Goal: Task Accomplishment & Management: Manage account settings

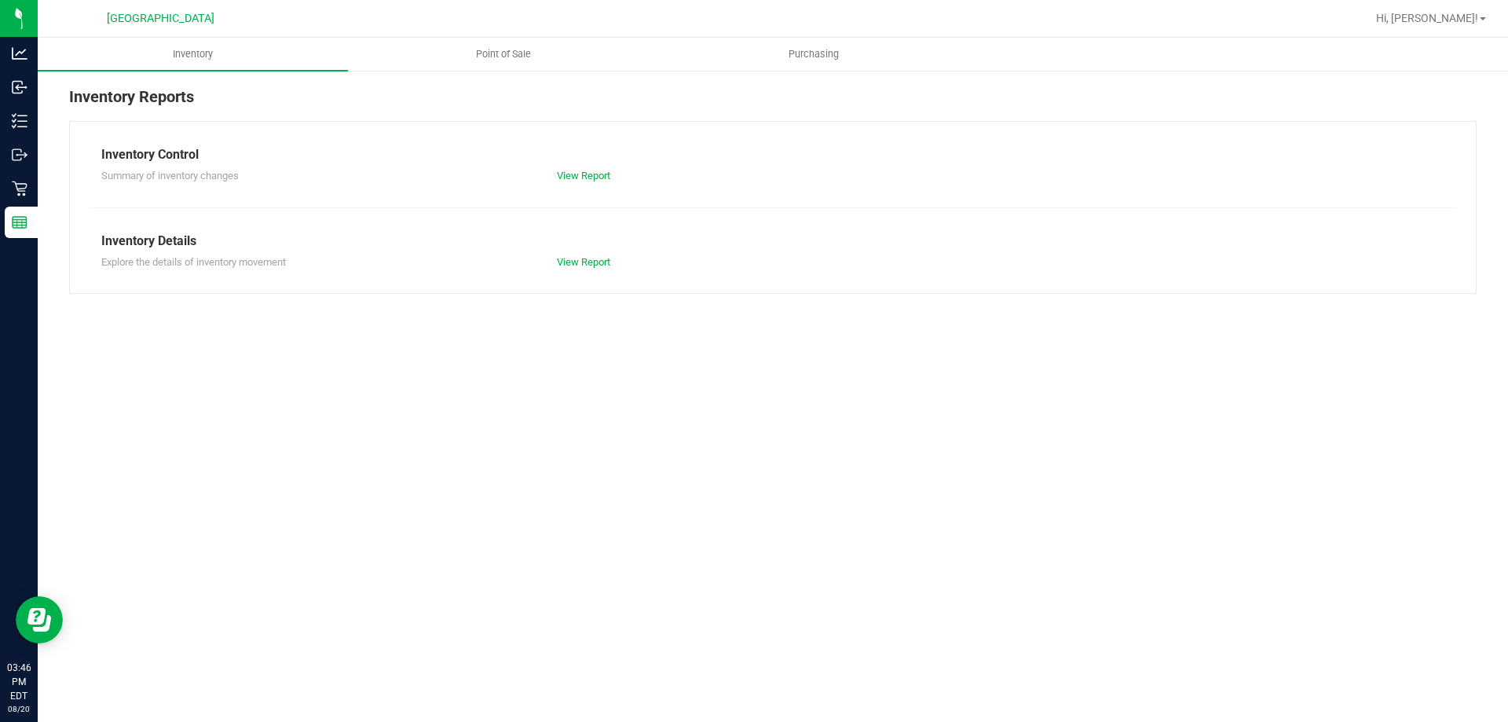
click at [525, 53] on span "Point of Sale" at bounding box center [503, 54] width 97 height 14
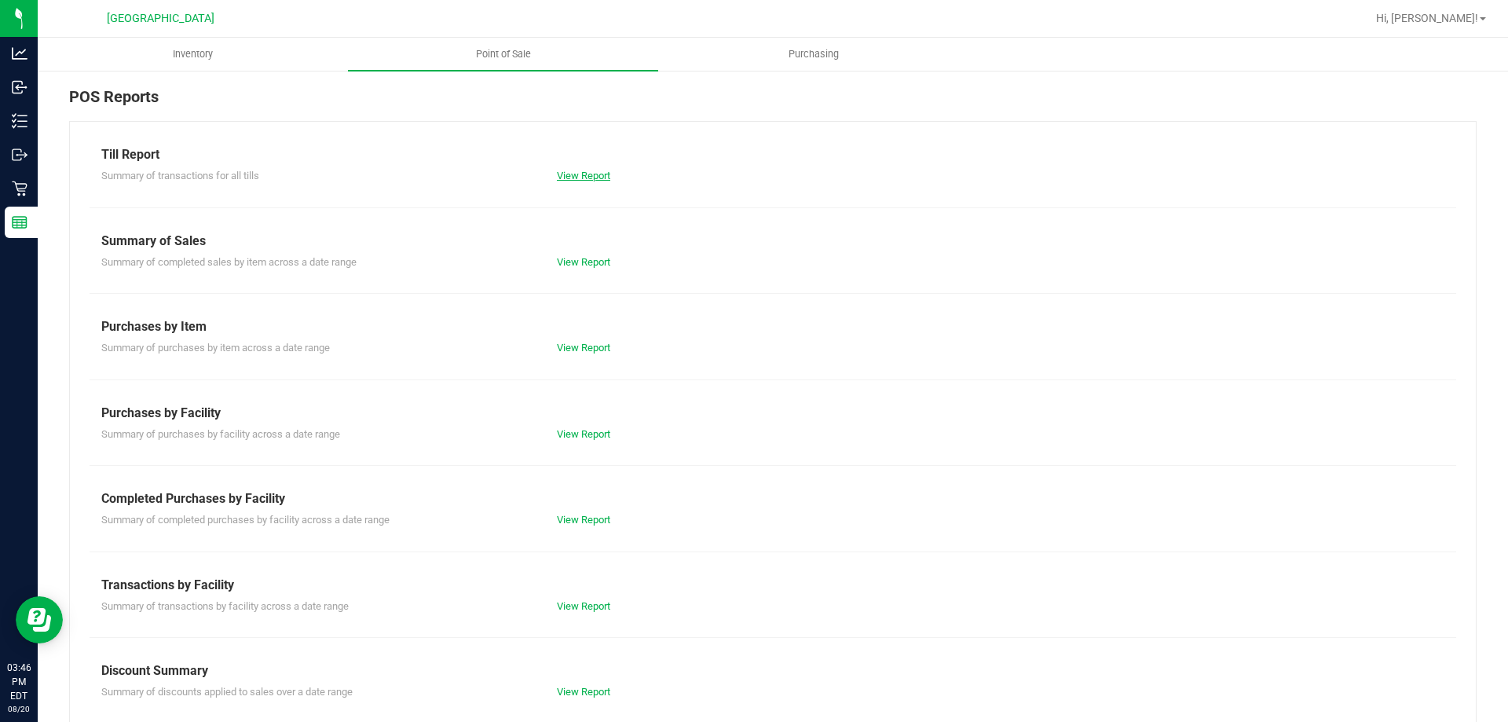
click at [586, 178] on link "View Report" at bounding box center [583, 176] width 53 height 12
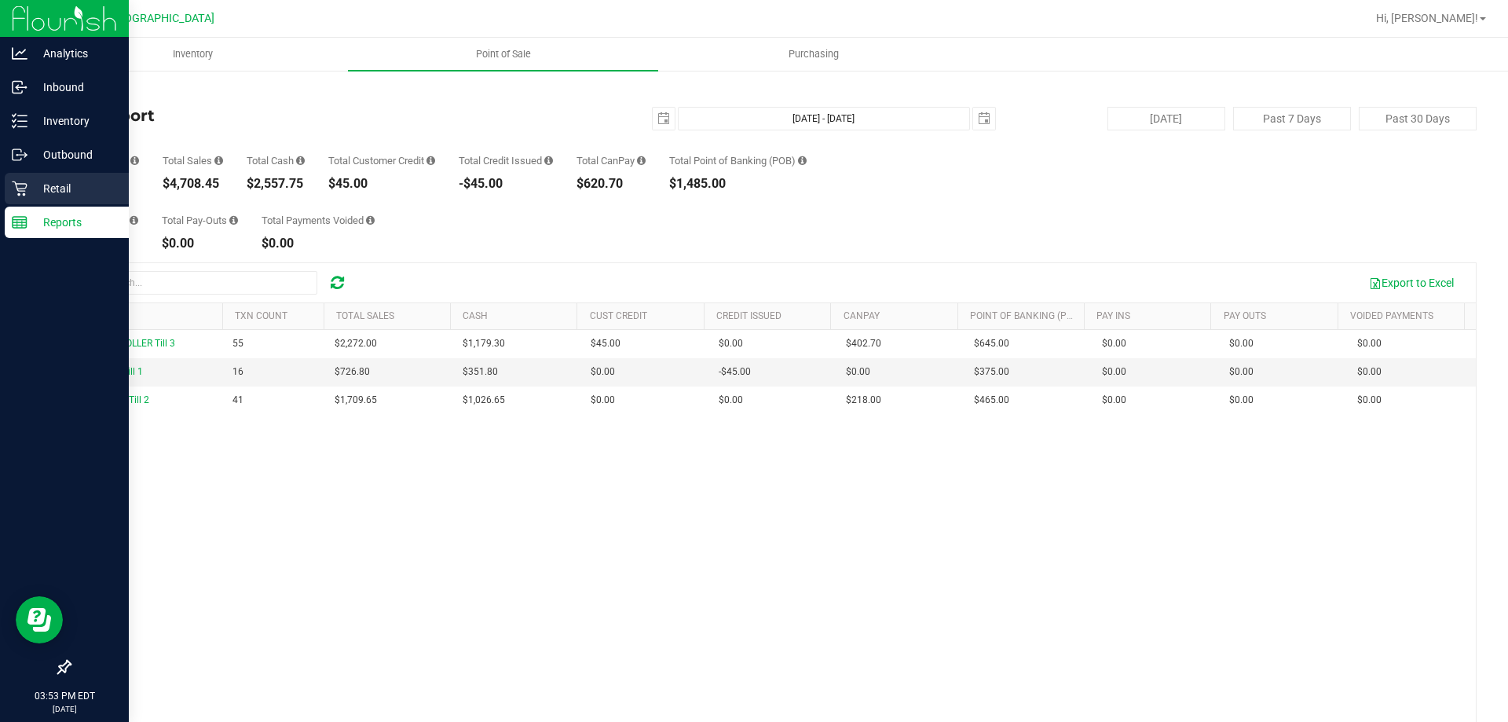
click at [21, 180] on div "Retail" at bounding box center [67, 188] width 124 height 31
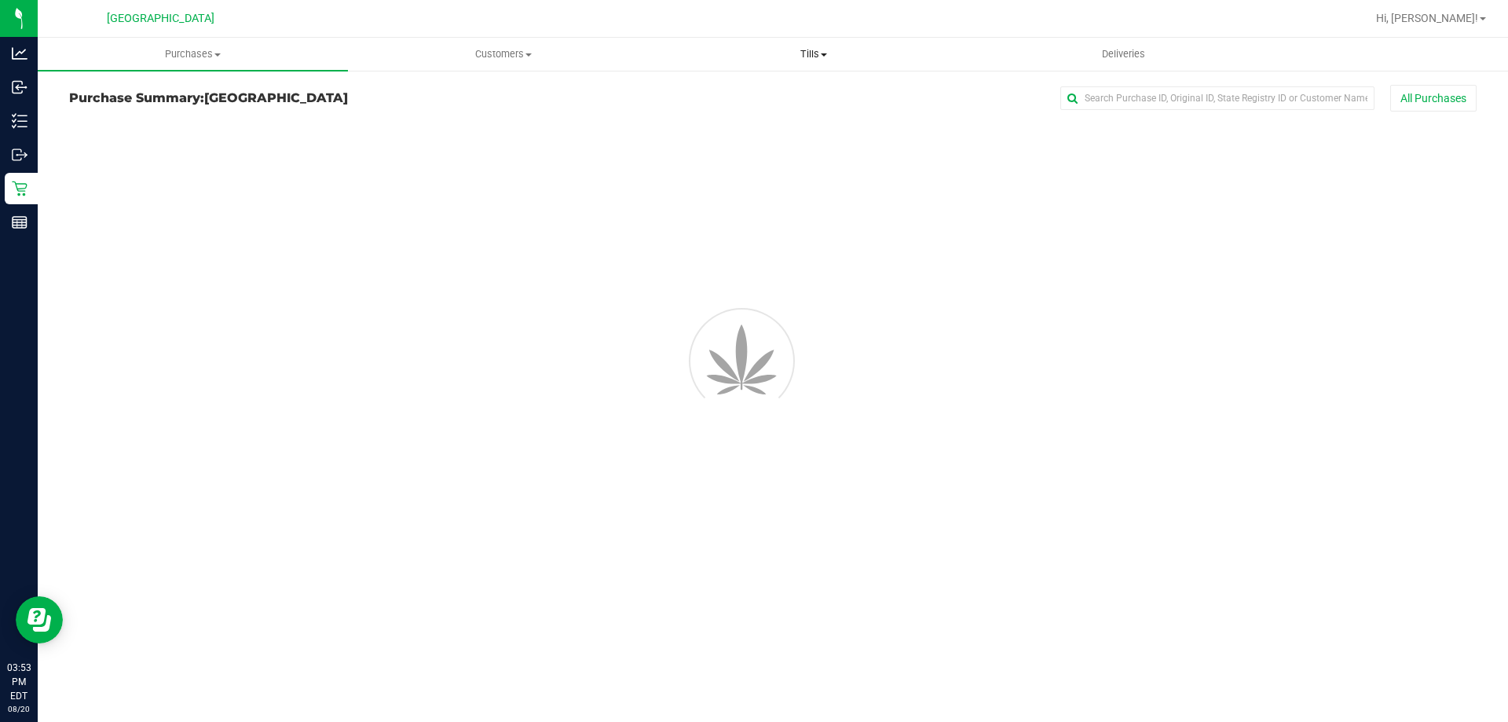
click at [838, 51] on span "Tills" at bounding box center [813, 54] width 309 height 14
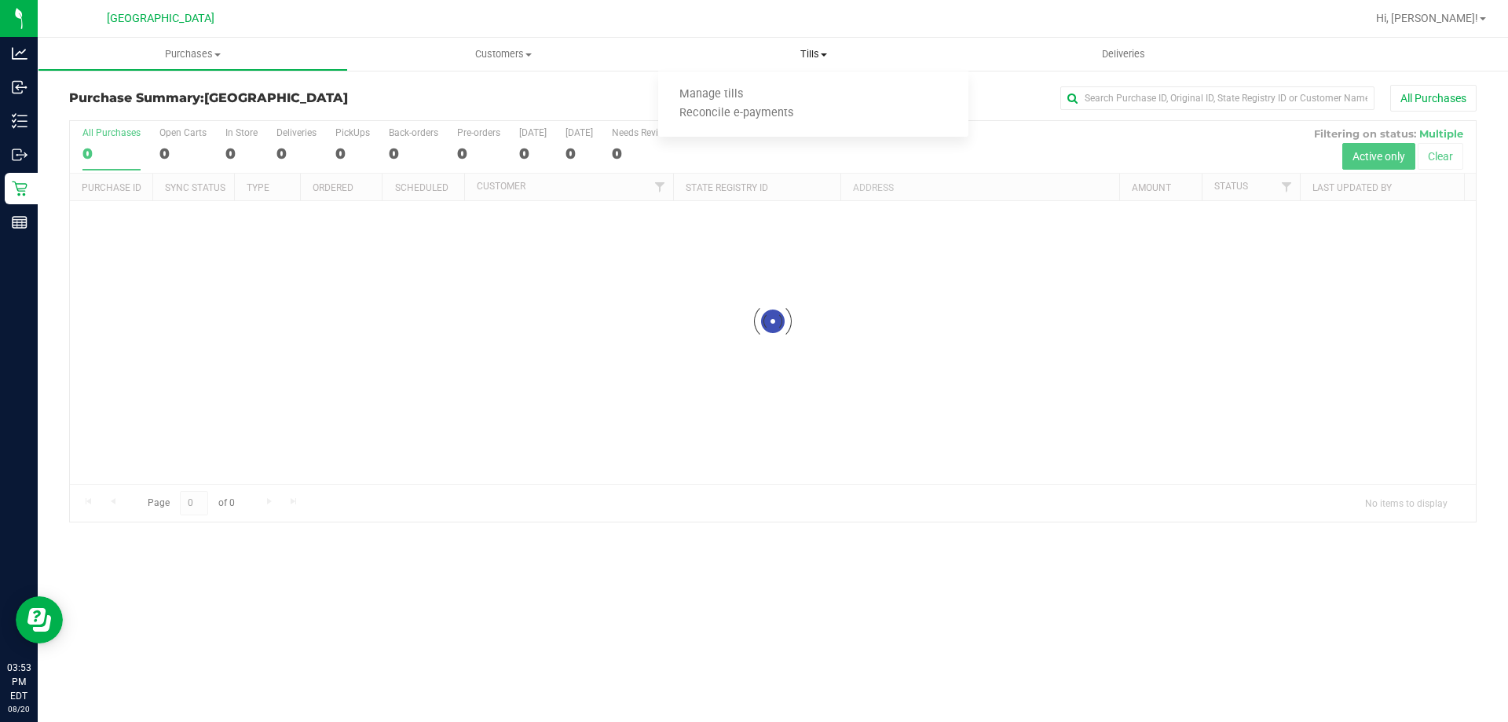
click at [788, 109] on span "Reconcile e-payments" at bounding box center [736, 113] width 156 height 13
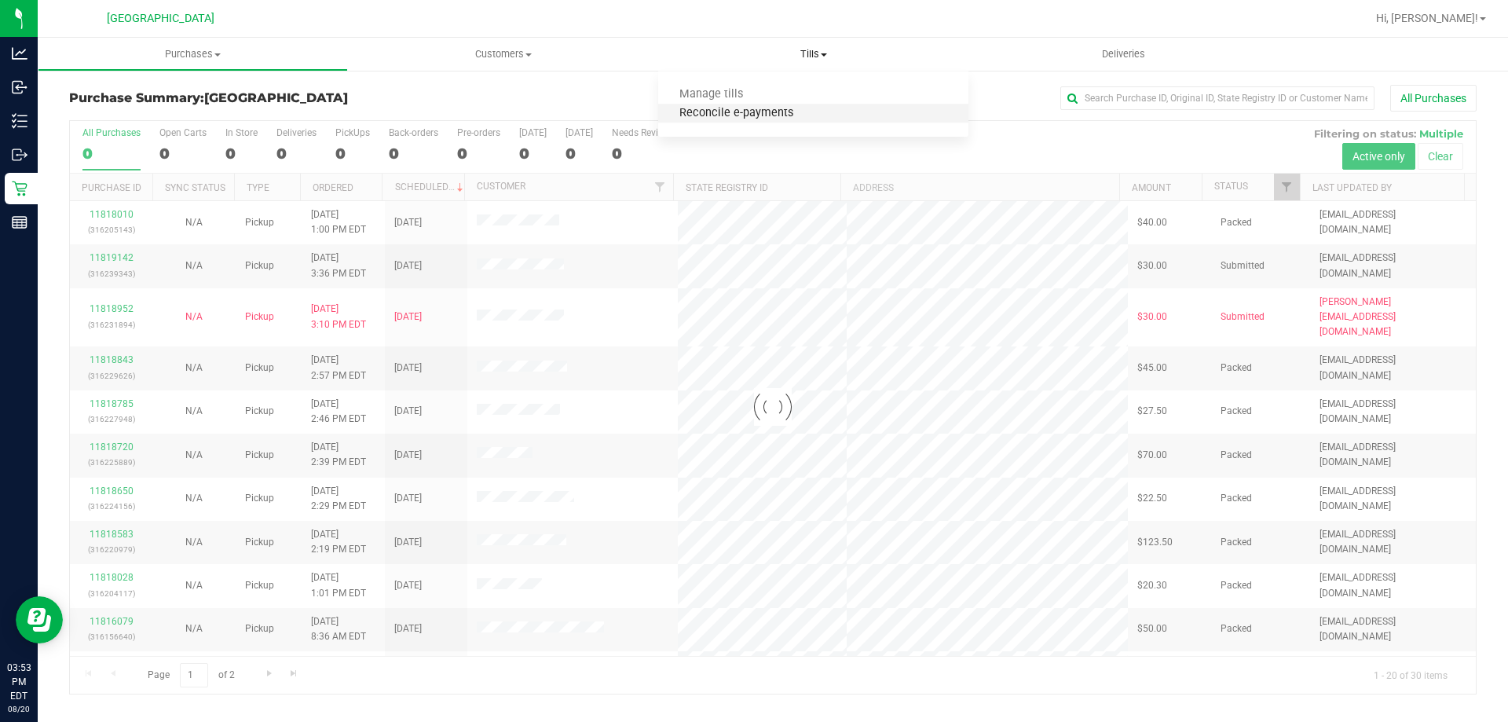
click at [753, 115] on span "Reconcile e-payments" at bounding box center [736, 113] width 156 height 13
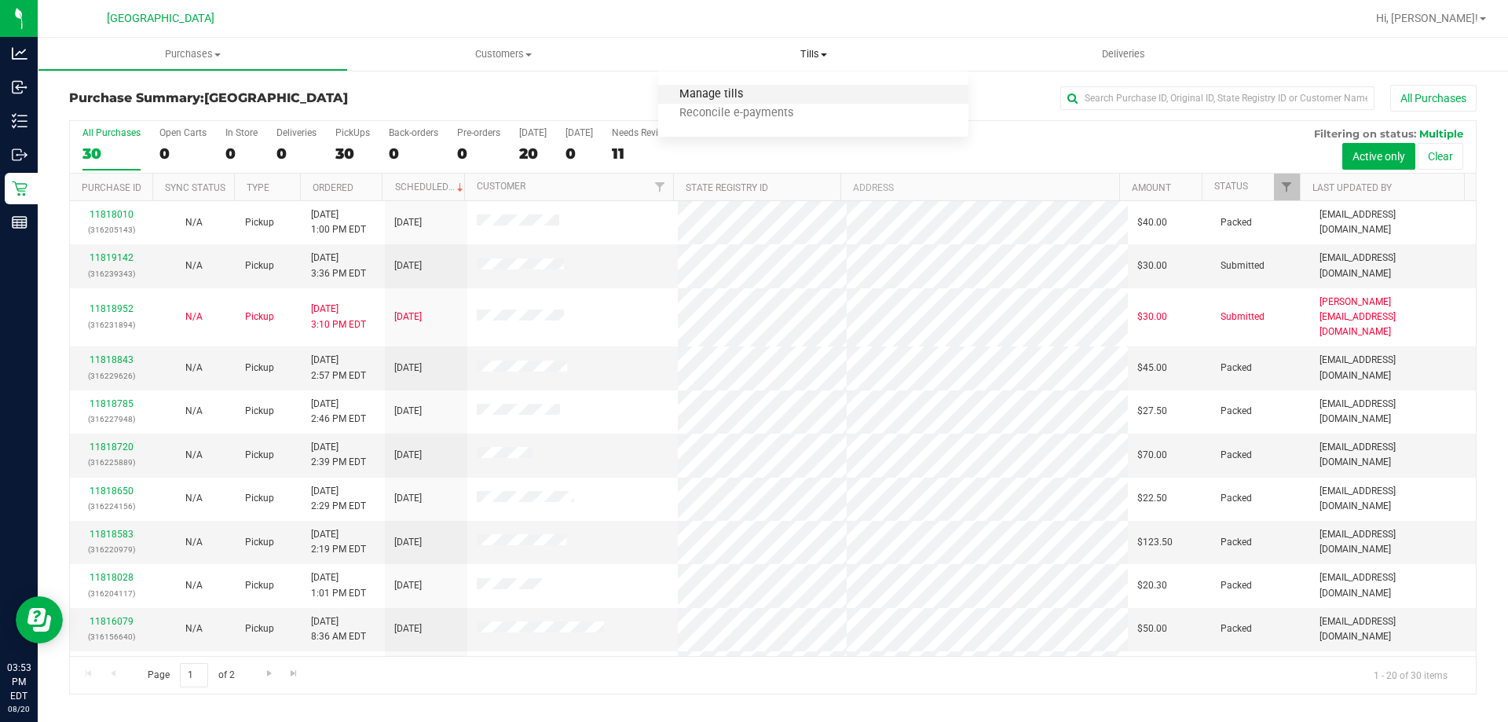
click at [707, 97] on span "Manage tills" at bounding box center [711, 94] width 106 height 13
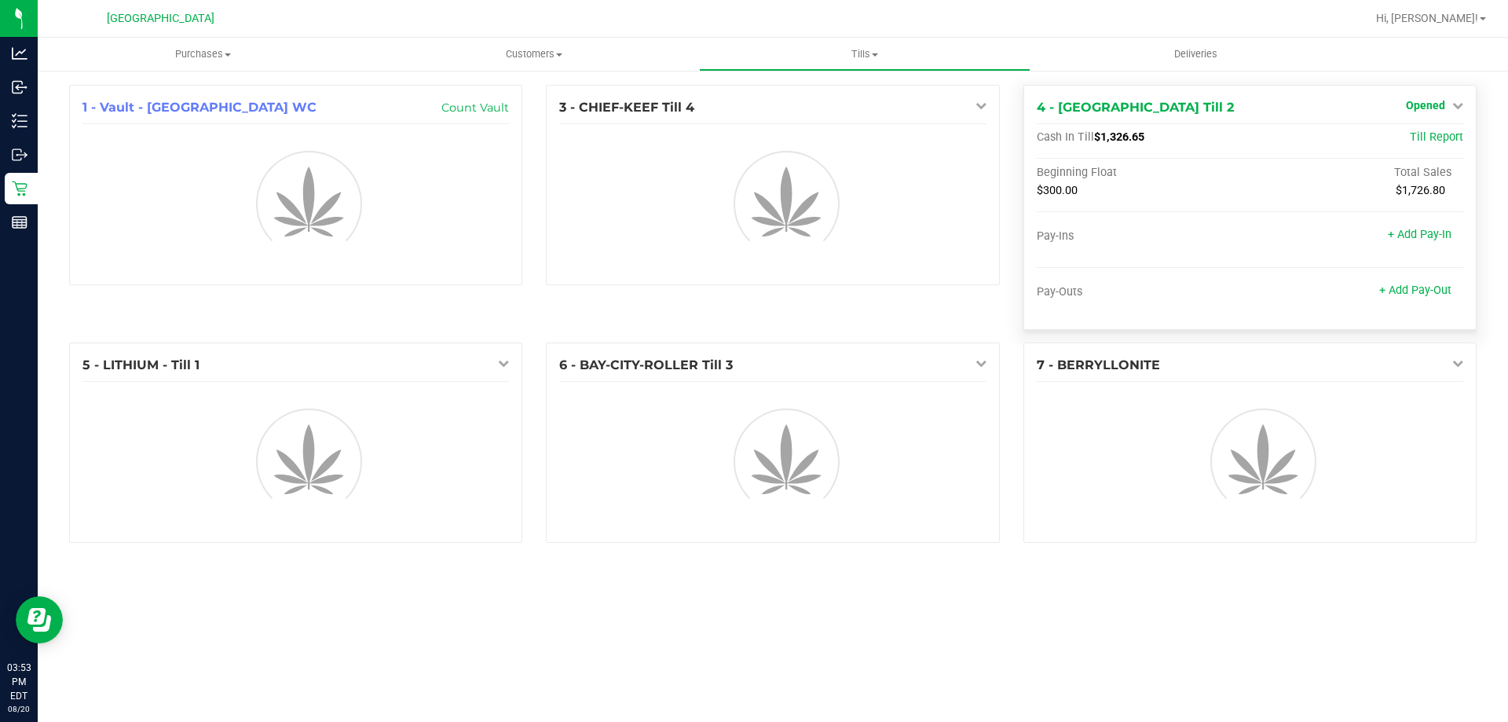
click at [1441, 105] on span "Opened" at bounding box center [1425, 105] width 39 height 13
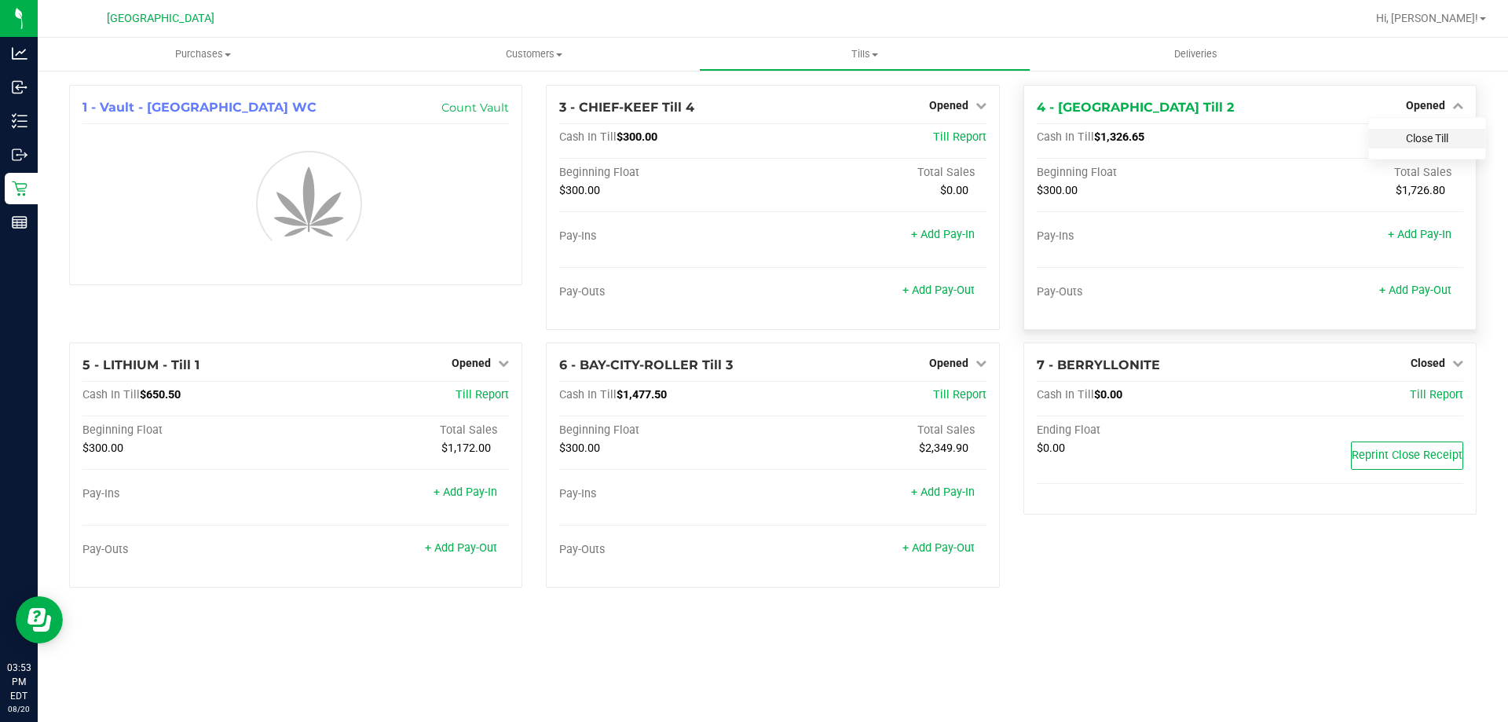
click at [1415, 140] on link "Close Till" at bounding box center [1427, 138] width 42 height 13
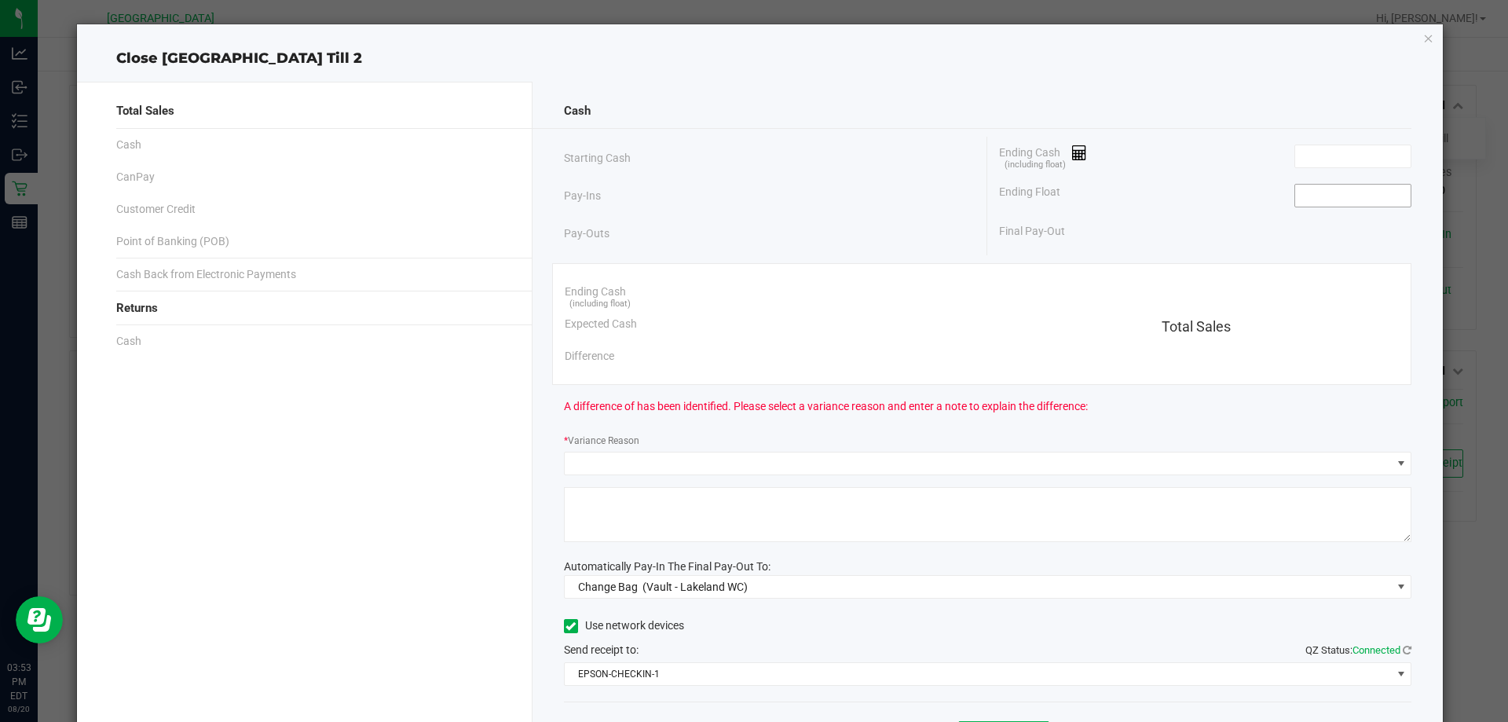
click at [1301, 197] on input at bounding box center [1352, 196] width 115 height 22
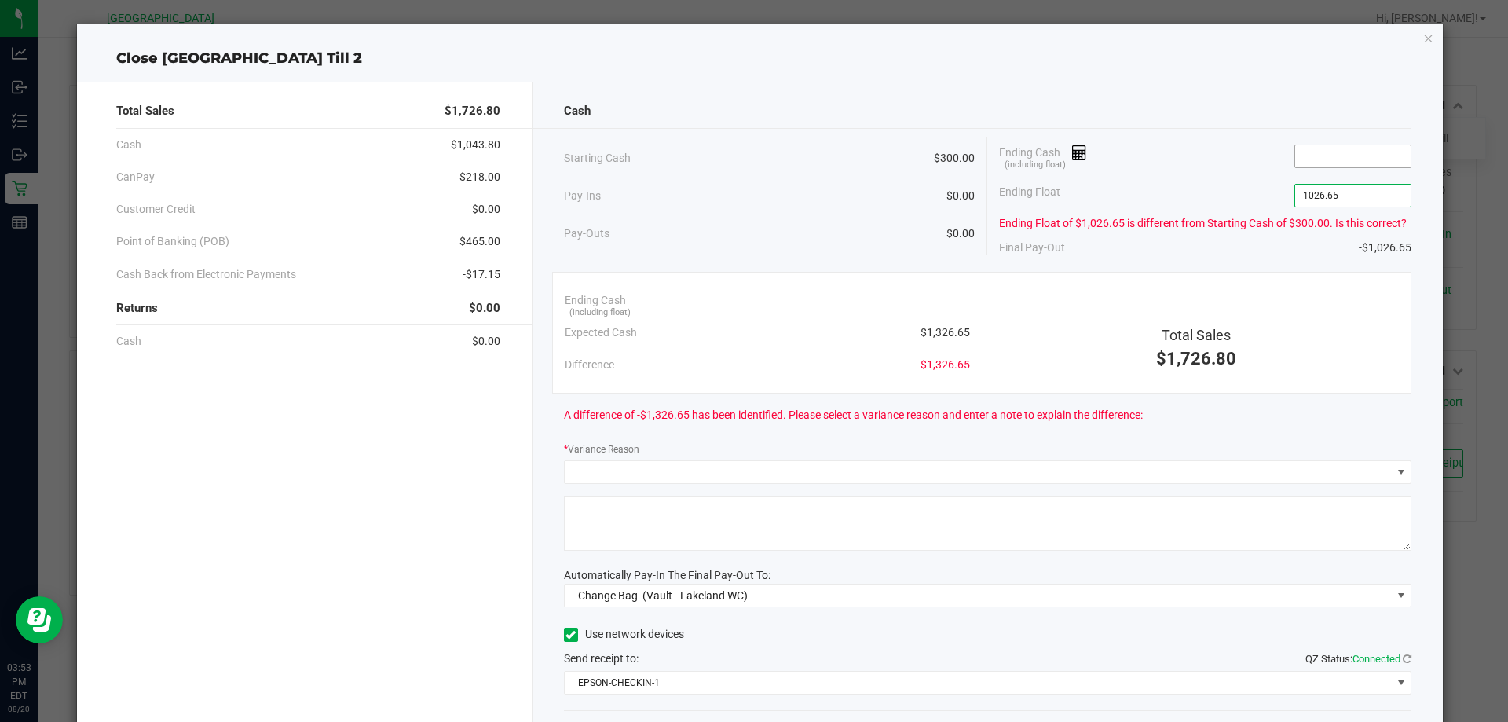
click at [1315, 159] on input at bounding box center [1352, 156] width 115 height 22
click at [1357, 196] on input "$1,026.65" at bounding box center [1352, 196] width 115 height 22
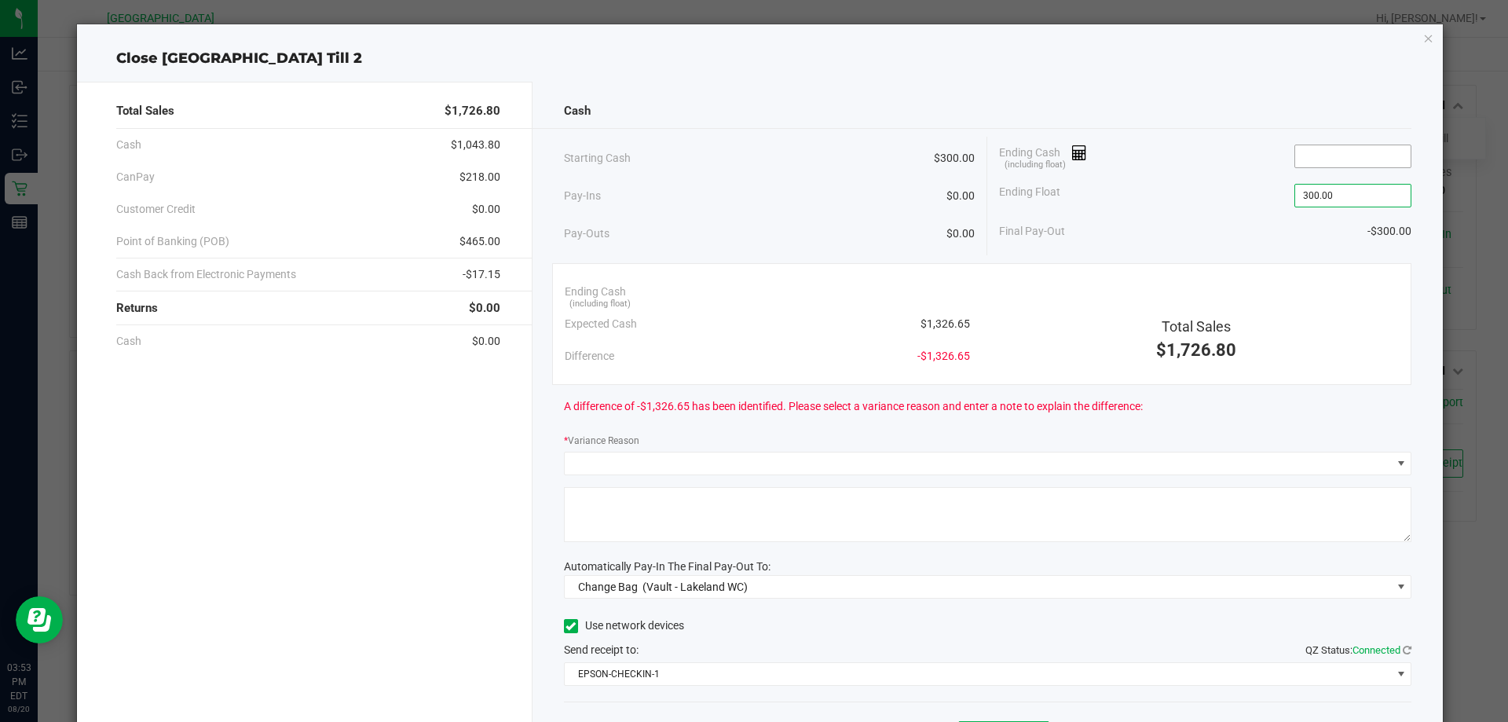
click at [1305, 151] on input at bounding box center [1352, 156] width 115 height 22
type input "$300.00"
click at [1208, 173] on div "Ending Cash (including float) 1026.65" at bounding box center [1205, 156] width 412 height 39
click at [1307, 163] on input "1026.65" at bounding box center [1352, 156] width 115 height 22
click at [1300, 158] on input "1026.65" at bounding box center [1352, 156] width 115 height 22
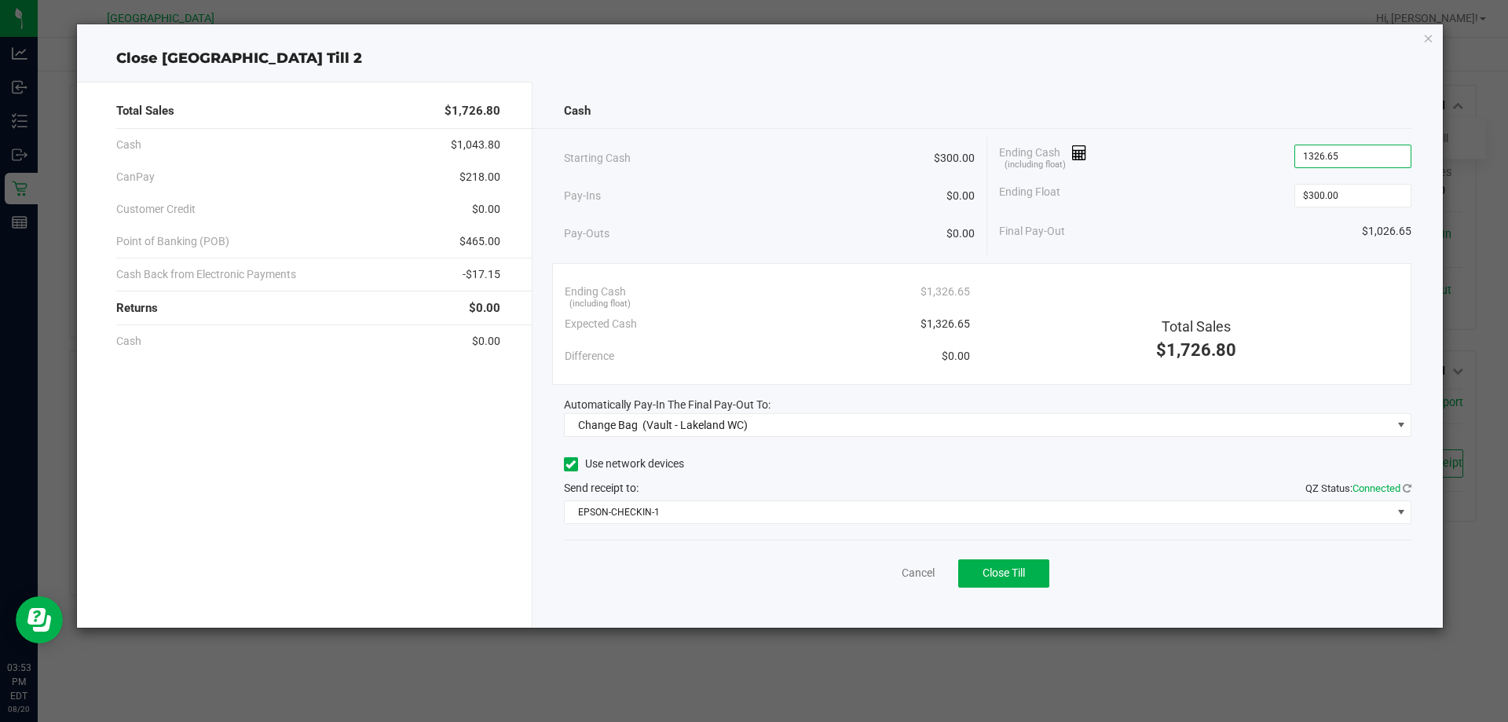
type input "$1,326.65"
click at [878, 410] on div "Automatically Pay-In The Final Pay-Out To:" at bounding box center [988, 405] width 848 height 16
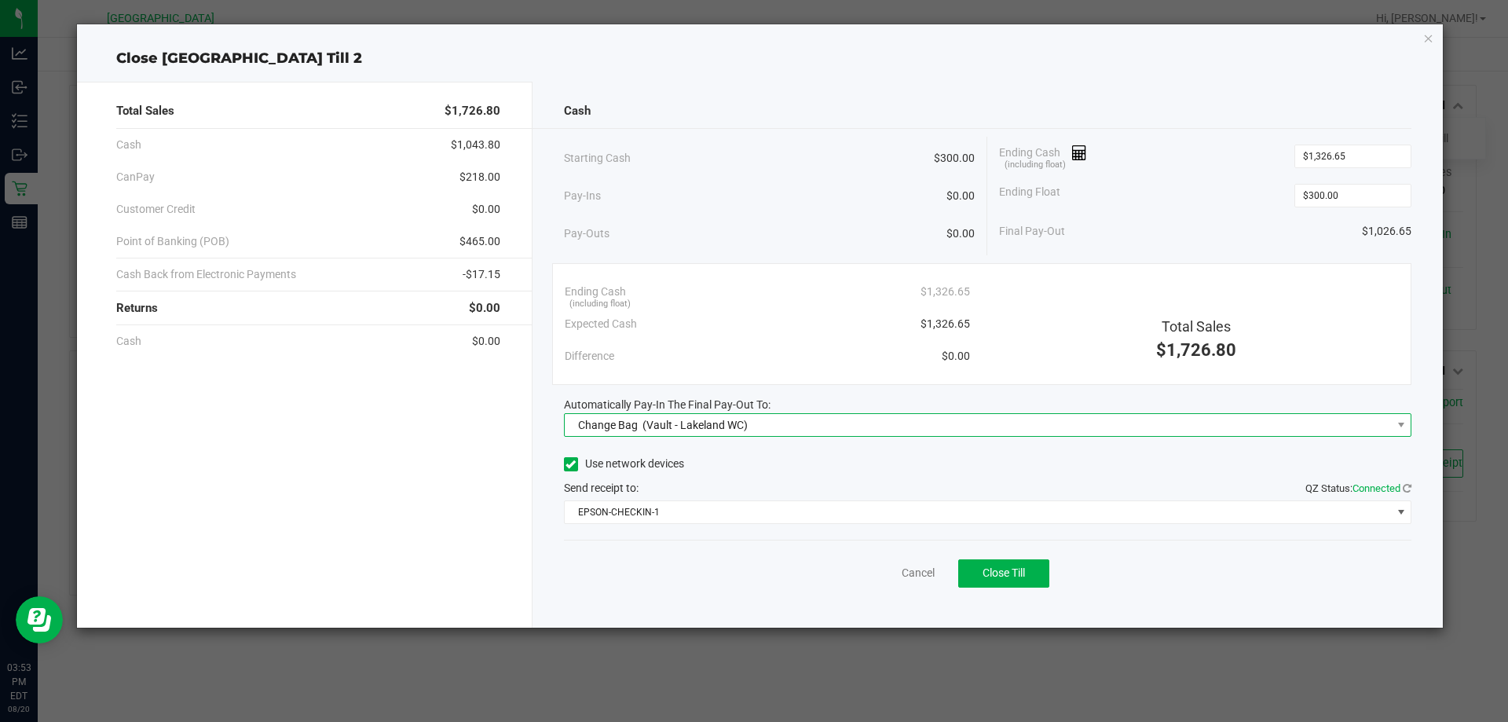
click at [876, 426] on span "Change Bag (Vault - Lakeland WC)" at bounding box center [978, 425] width 827 height 22
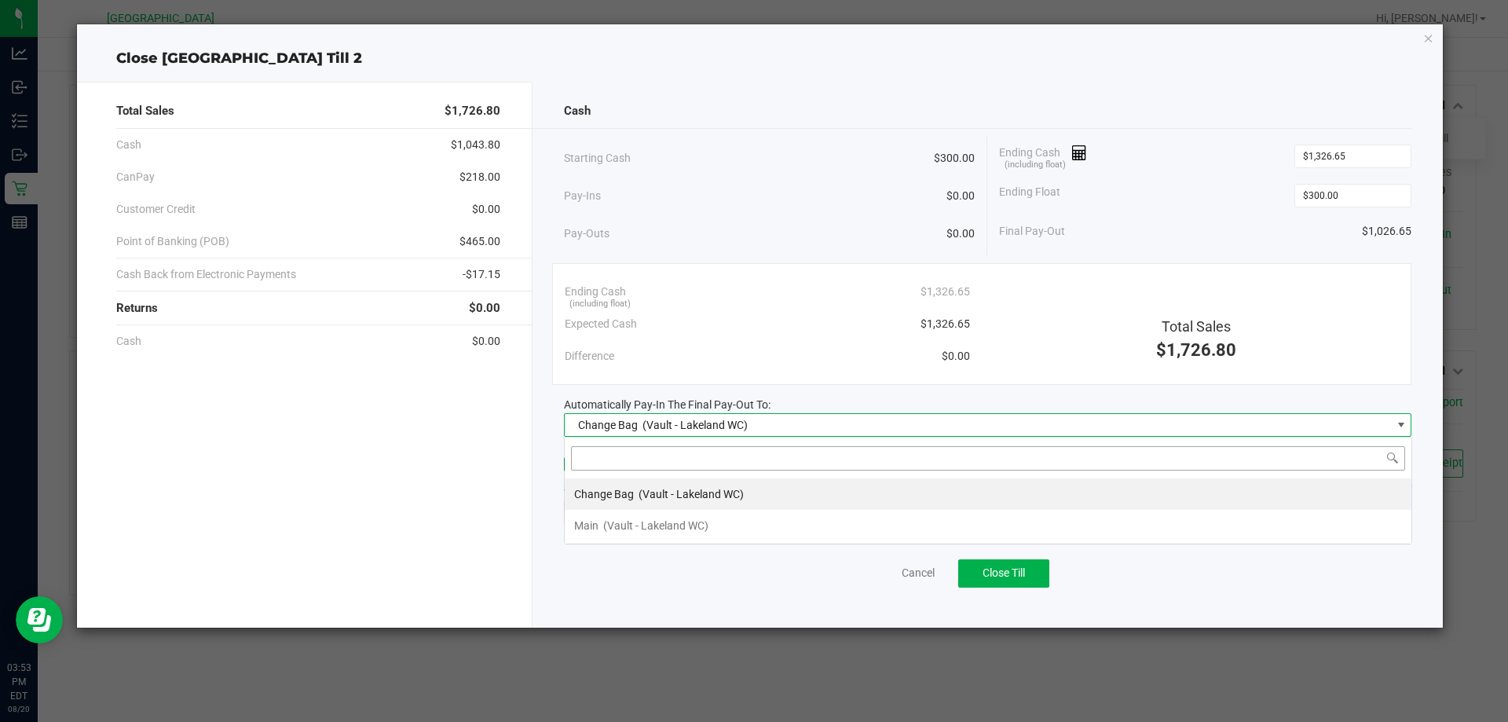
scroll to position [24, 847]
click at [682, 518] on div "Main (Vault - Lakeland WC)" at bounding box center [641, 525] width 134 height 28
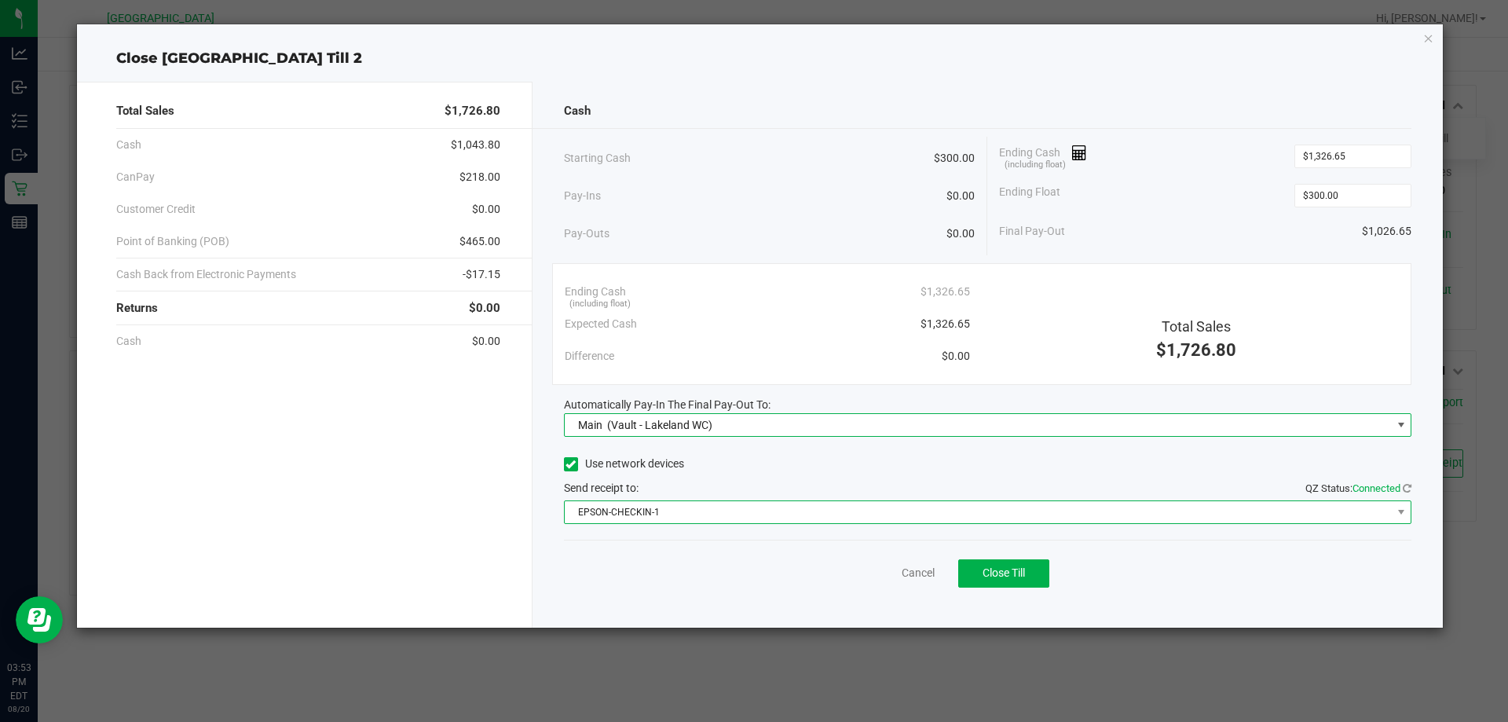
click at [682, 518] on span "EPSON-CHECKIN-1" at bounding box center [978, 512] width 827 height 22
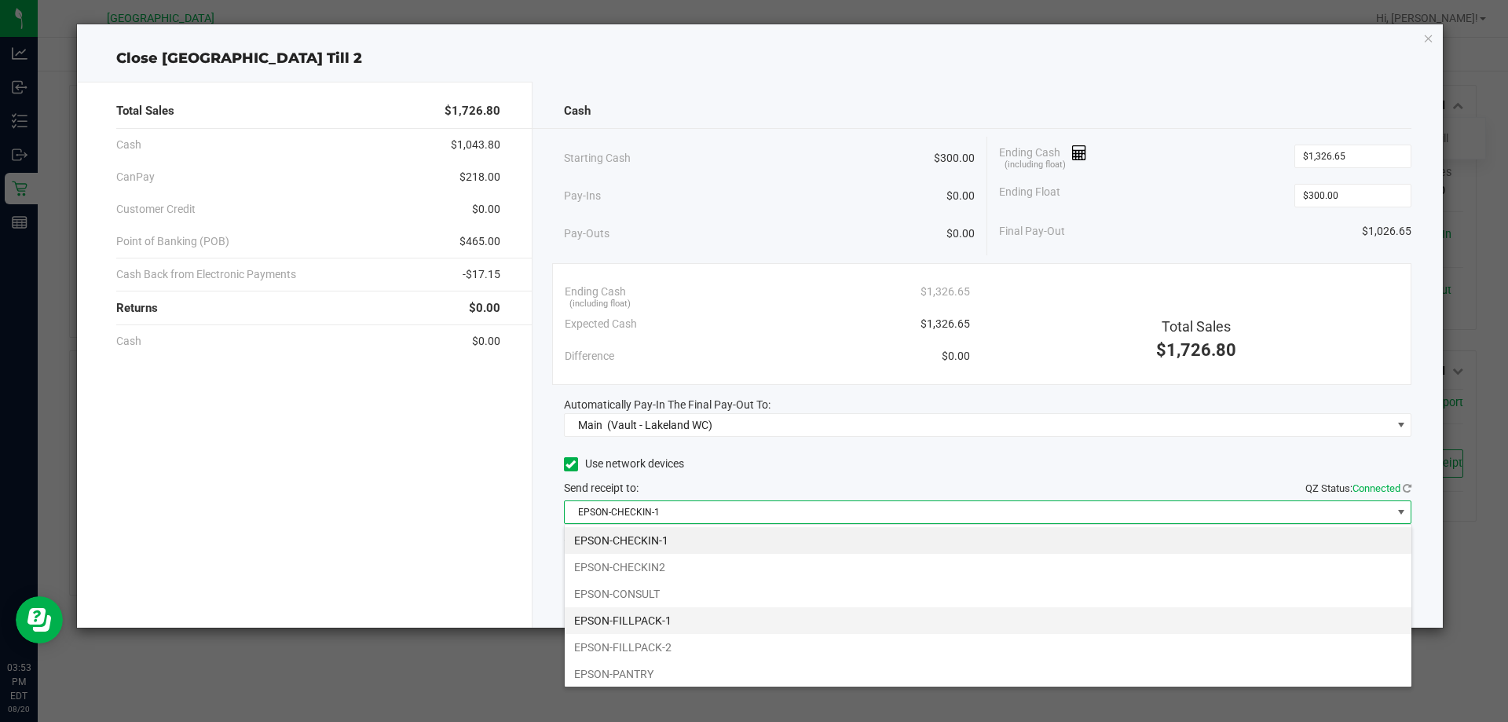
click at [686, 612] on li "EPSON-FILLPACK-1" at bounding box center [988, 620] width 846 height 27
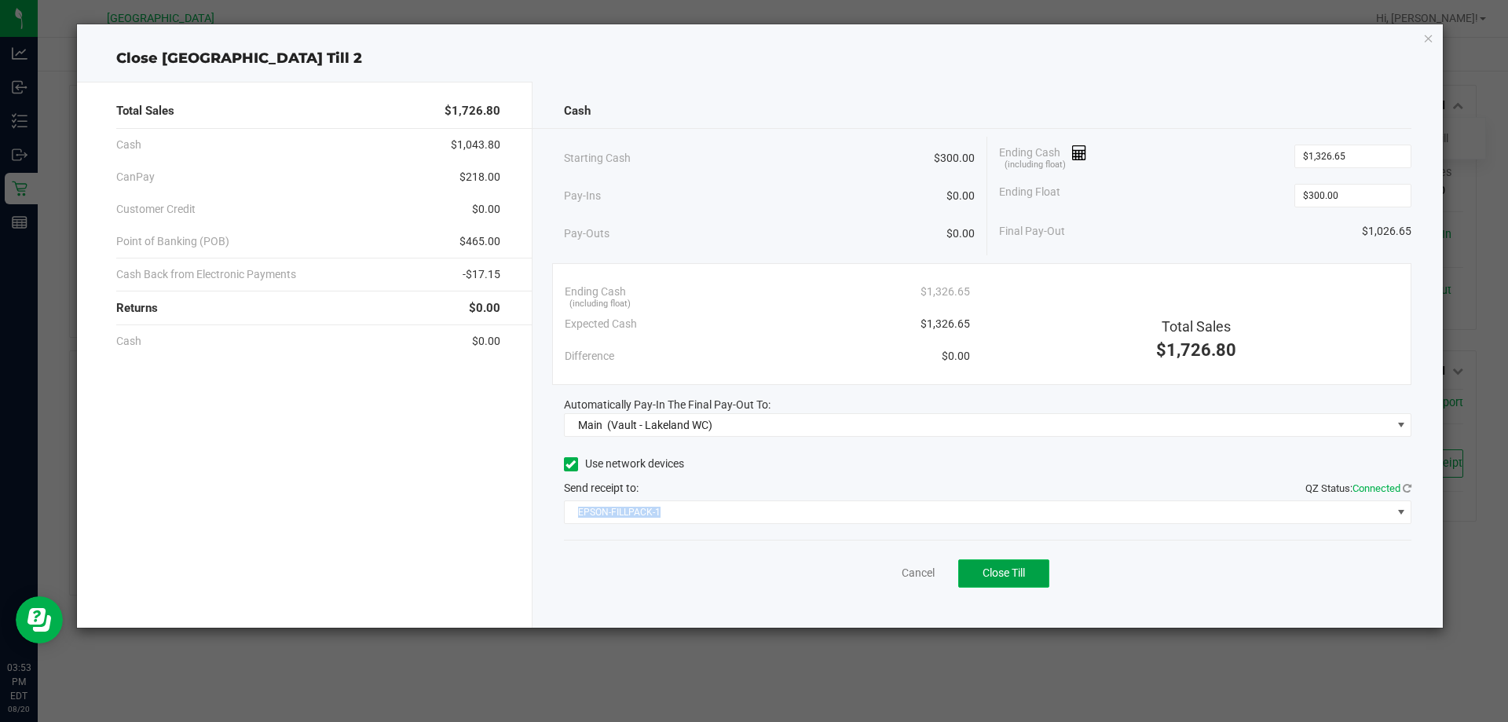
click at [998, 580] on button "Close Till" at bounding box center [1003, 573] width 91 height 28
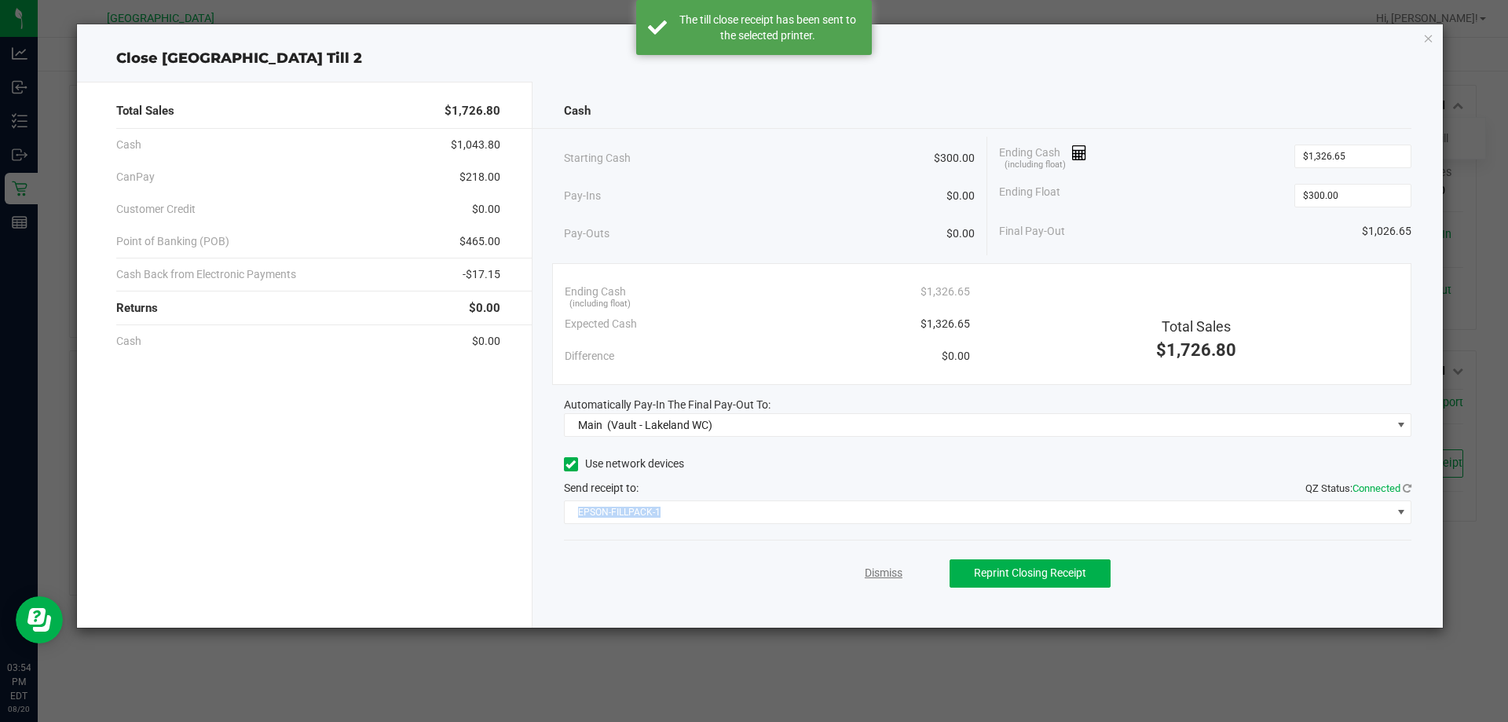
click at [886, 569] on link "Dismiss" at bounding box center [884, 573] width 38 height 16
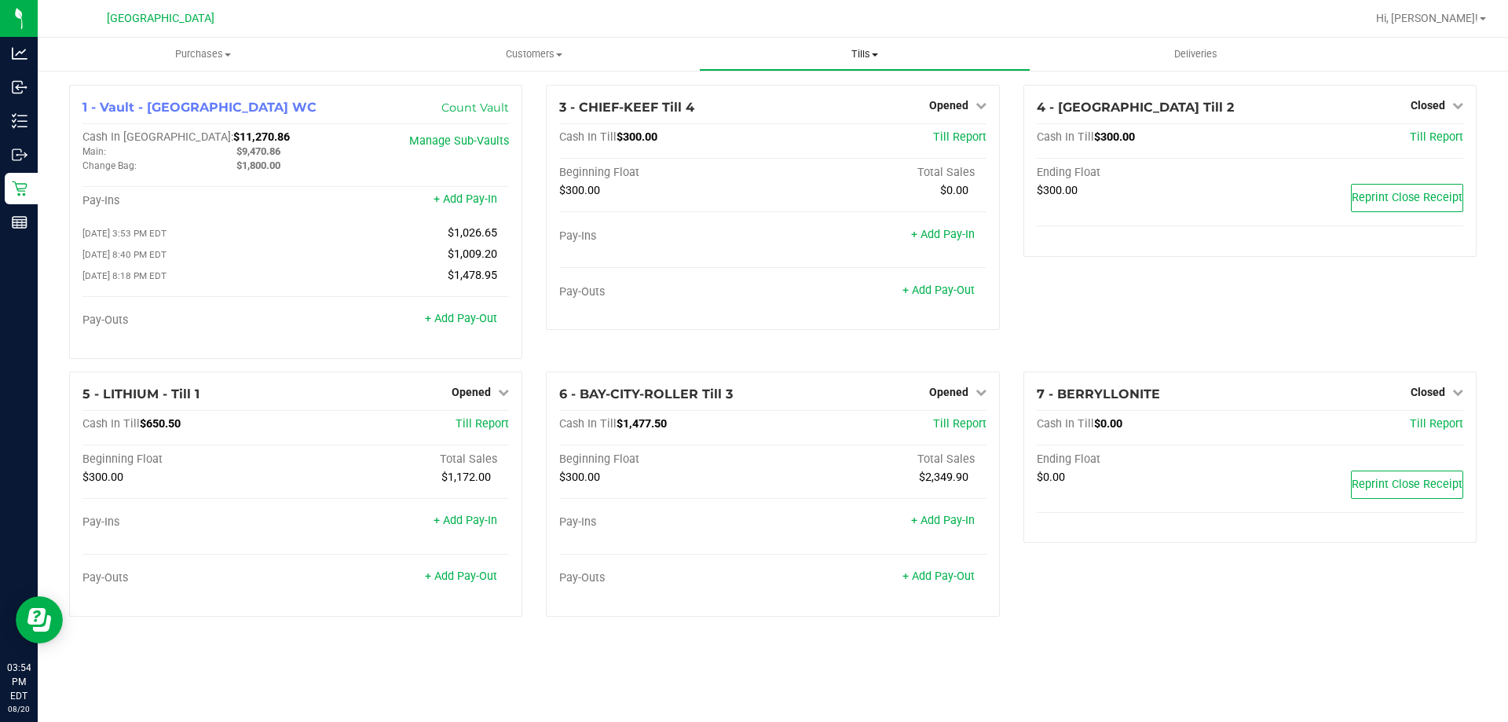
click at [859, 53] on span "Tills" at bounding box center [864, 54] width 329 height 14
click at [786, 114] on span "Reconcile e-payments" at bounding box center [777, 113] width 156 height 13
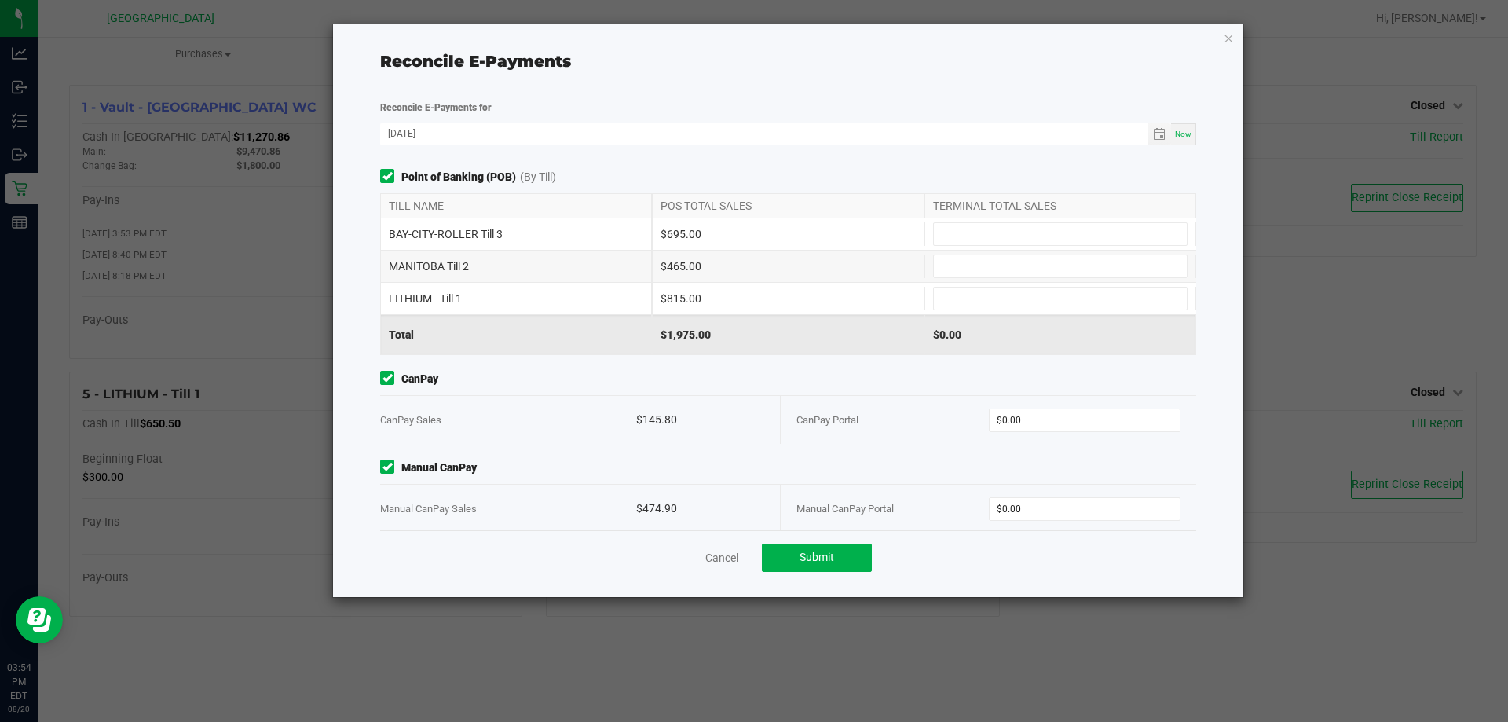
click at [736, 589] on div "Reconcile E-Payments for [DATE] Now Point of Banking (POB) (By Till) TILL NAME …" at bounding box center [788, 341] width 816 height 510
click at [726, 554] on link "Cancel" at bounding box center [721, 558] width 33 height 16
